Goal: Information Seeking & Learning: Learn about a topic

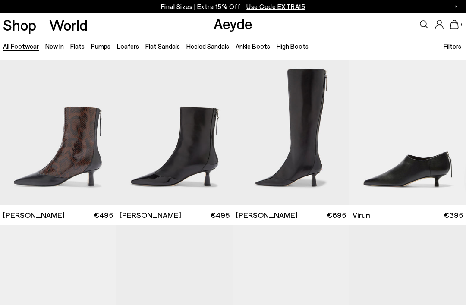
scroll to position [1994, 0]
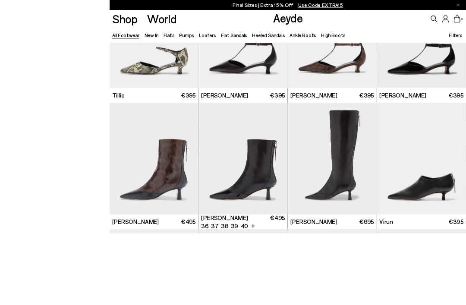
scroll to position [1982, 0]
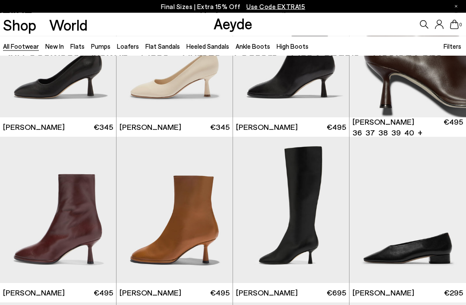
scroll to position [3230, 0]
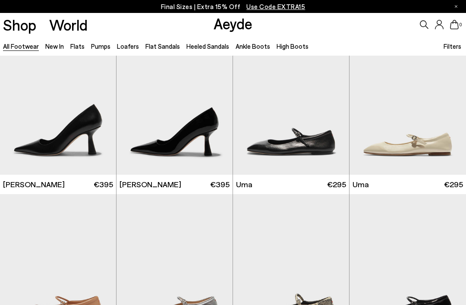
scroll to position [4828, 0]
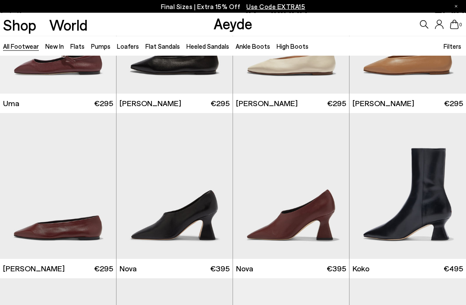
scroll to position [5317, 0]
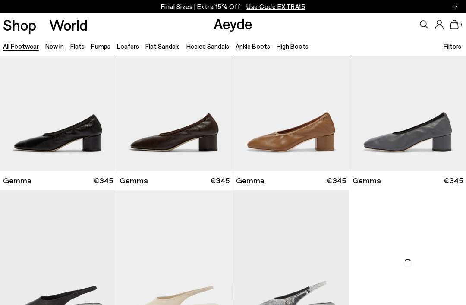
scroll to position [6508, 0]
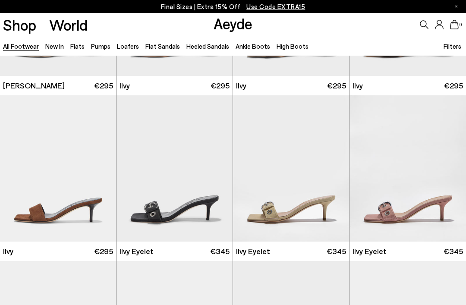
scroll to position [7246, 0]
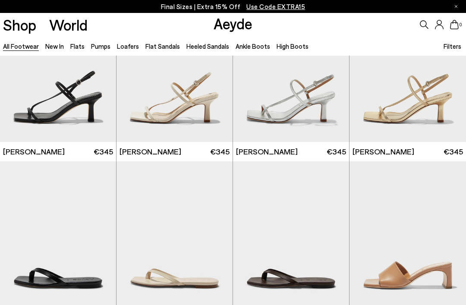
scroll to position [8503, 0]
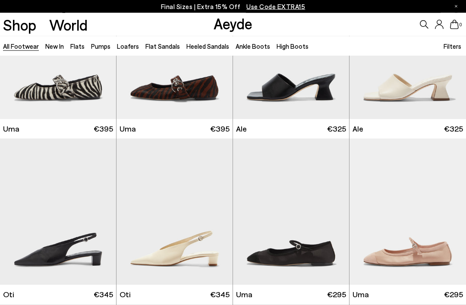
scroll to position [9850, 0]
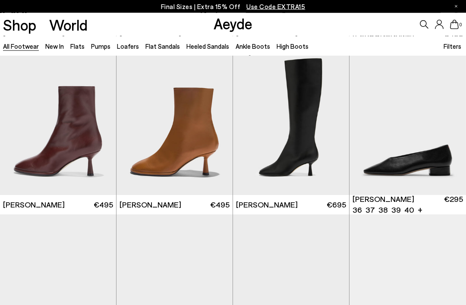
scroll to position [3313, 0]
